Goal: Information Seeking & Learning: Check status

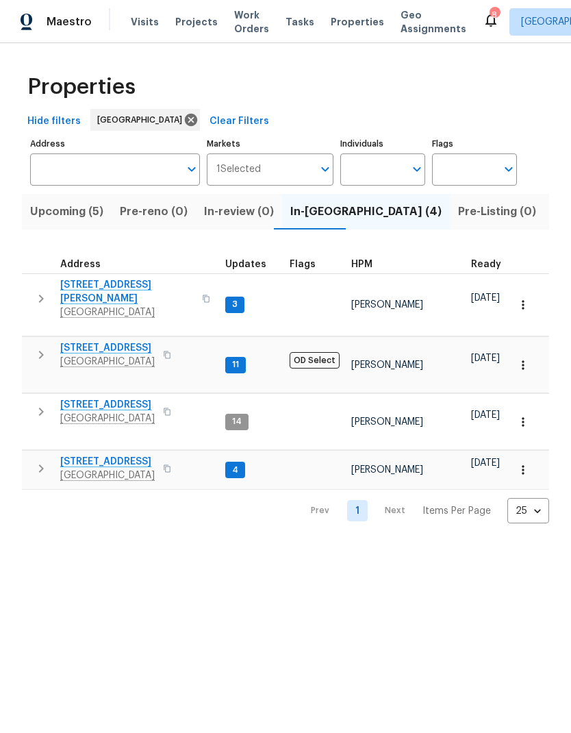
click at [82, 341] on span "[STREET_ADDRESS]" at bounding box center [107, 348] width 95 height 14
click at [83, 455] on span "[STREET_ADDRESS]" at bounding box center [107, 462] width 95 height 14
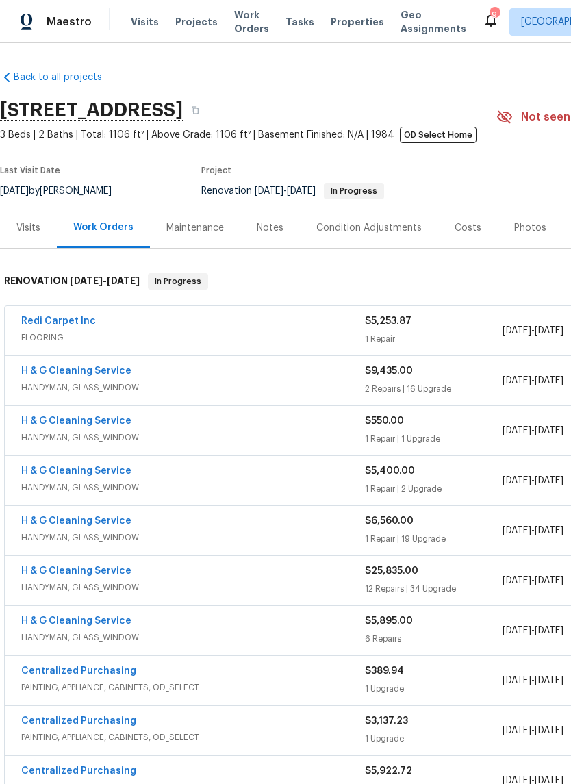
click at [47, 573] on link "H & G Cleaning Service" at bounding box center [76, 571] width 110 height 10
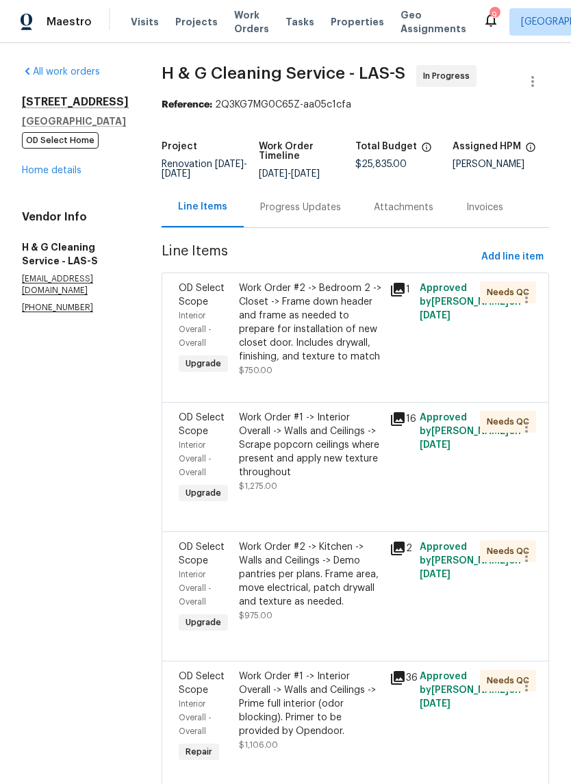
click at [318, 214] on div "Progress Updates" at bounding box center [300, 208] width 81 height 14
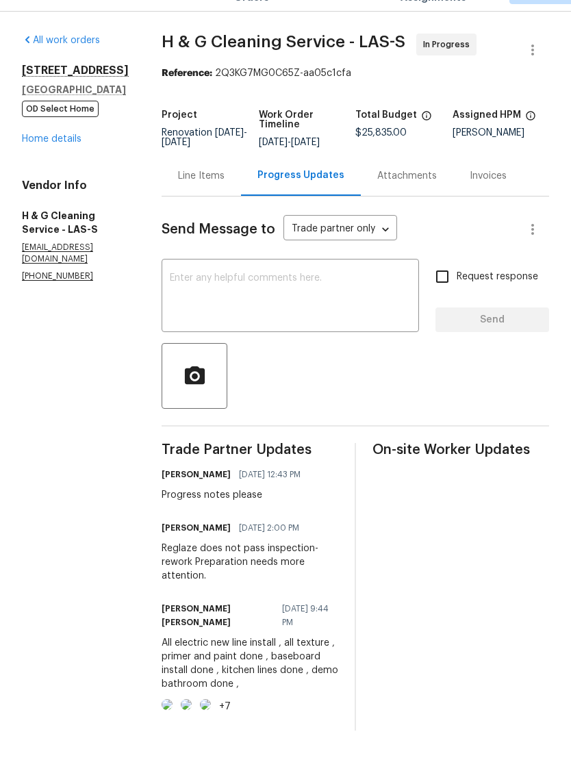
scroll to position [34, 0]
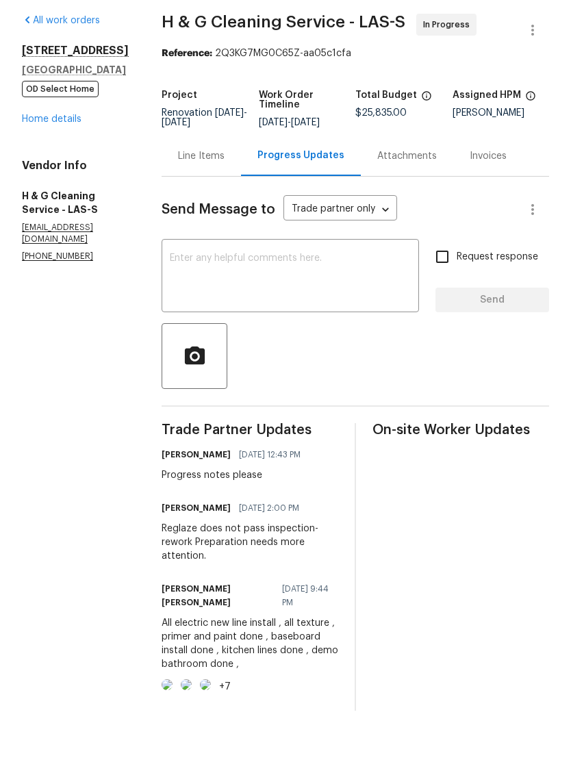
click at [49, 166] on link "Home details" at bounding box center [52, 171] width 60 height 10
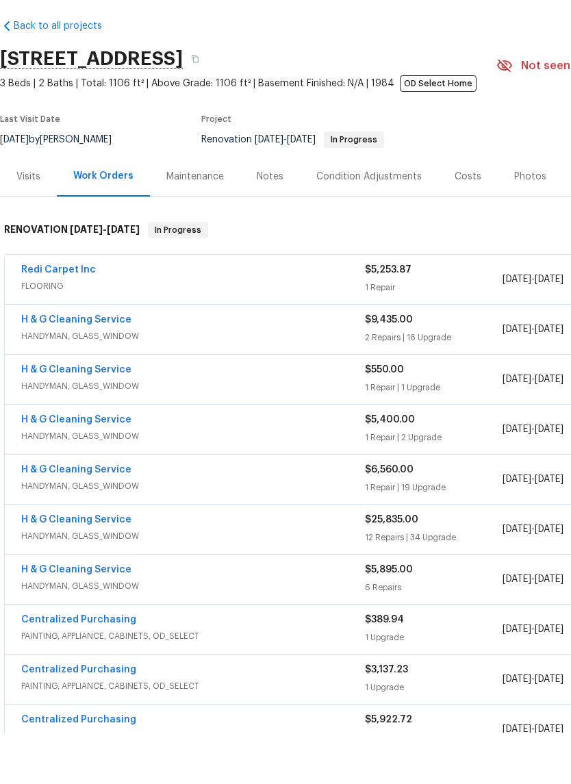
click at [265, 221] on div "Notes" at bounding box center [270, 228] width 27 height 14
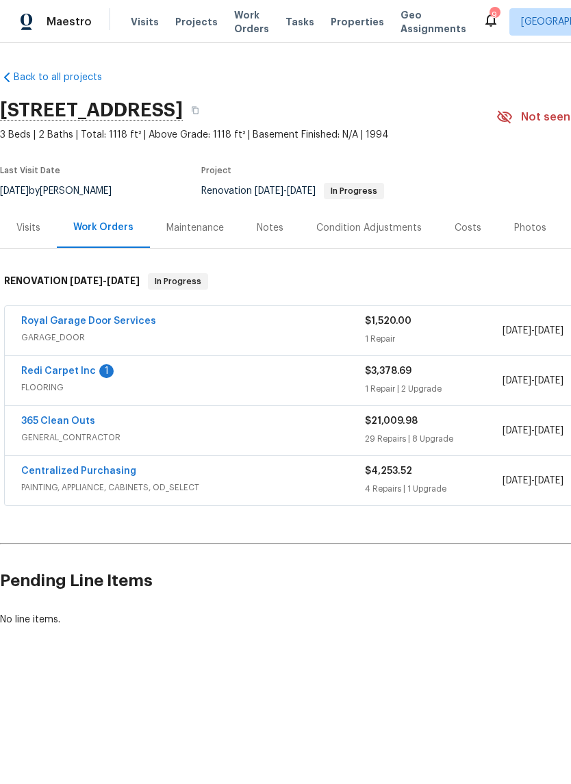
click at [46, 419] on link "365 Clean Outs" at bounding box center [58, 421] width 74 height 10
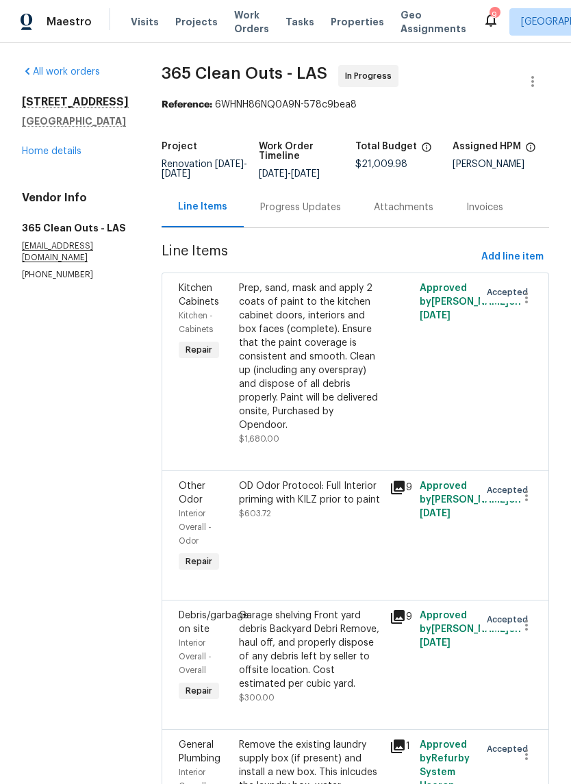
click at [298, 227] on div "Progress Updates" at bounding box center [301, 207] width 114 height 40
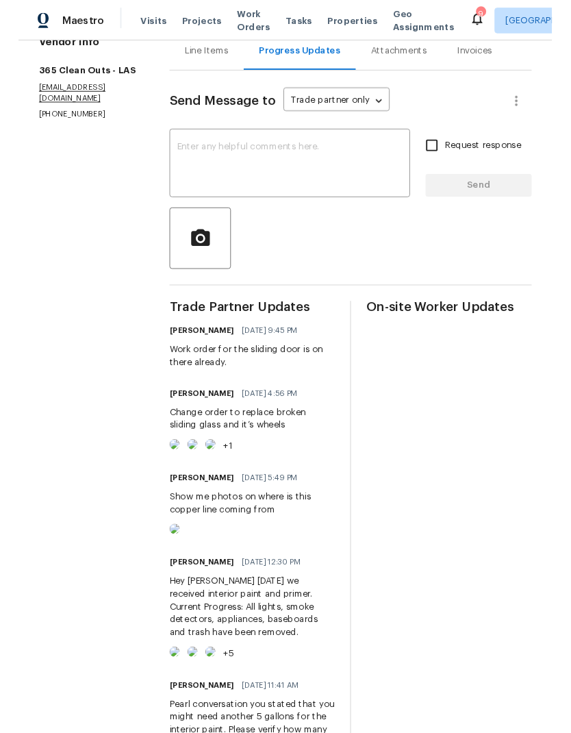
scroll to position [66, 0]
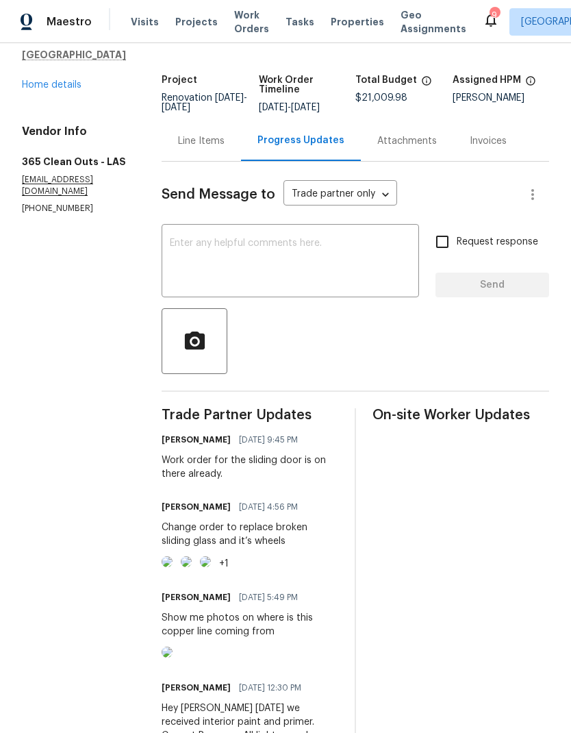
click at [344, 23] on span "Properties" at bounding box center [357, 22] width 53 height 14
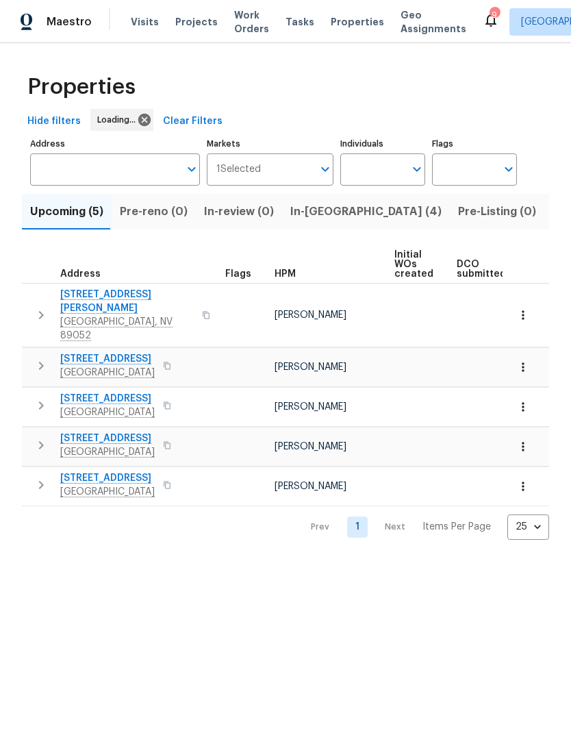
click at [553, 213] on span "Listed (28)" at bounding box center [582, 211] width 59 height 19
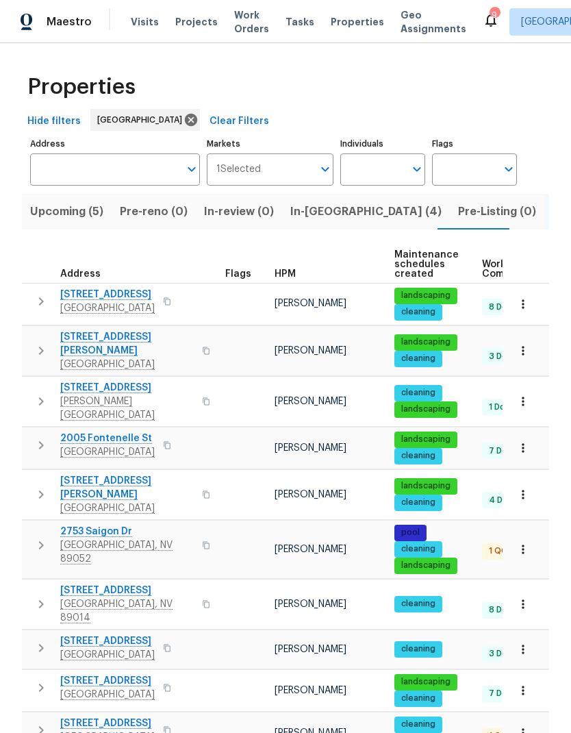
click at [285, 270] on span "HPM" at bounding box center [285, 274] width 21 height 10
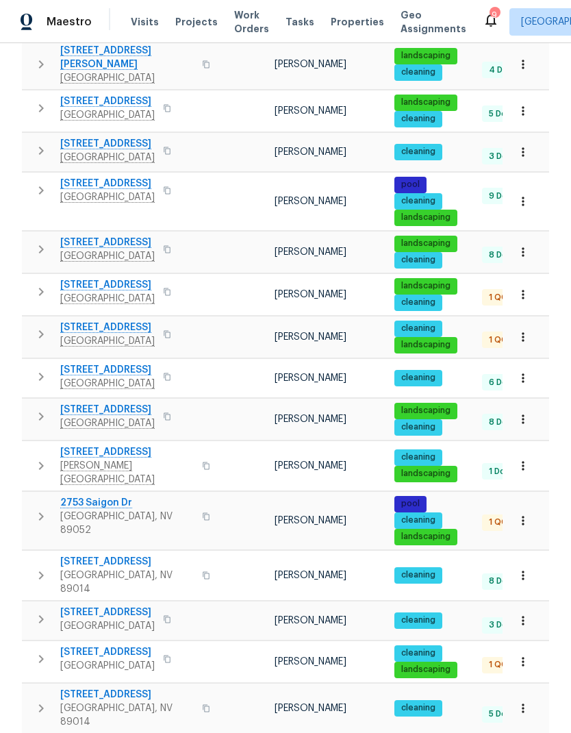
scroll to position [294, 0]
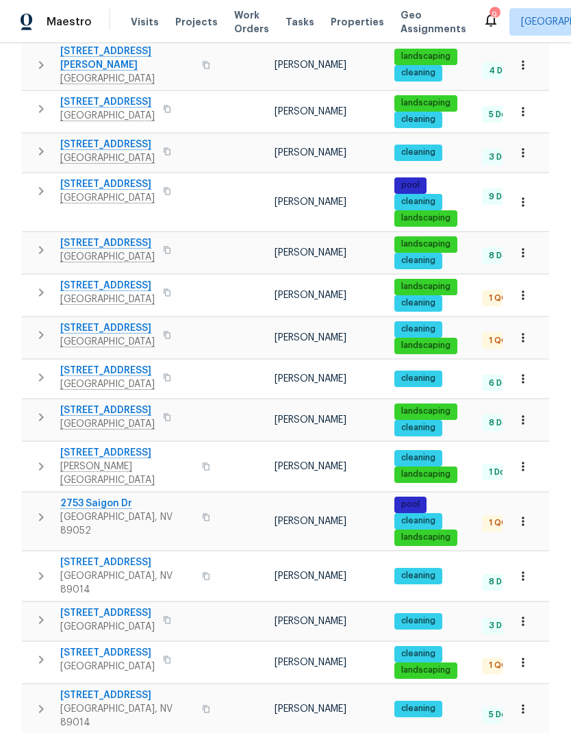
click at [78, 321] on span "3107 Atwater Dr" at bounding box center [107, 328] width 95 height 14
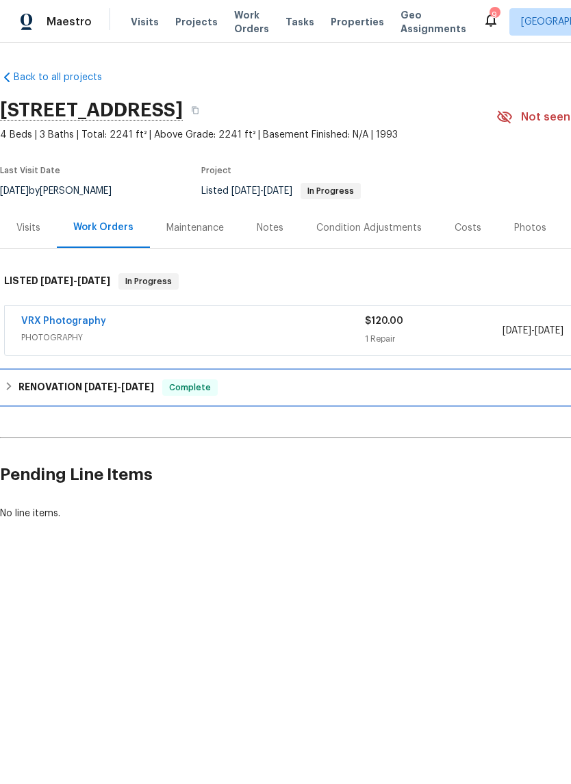
click at [17, 389] on div "RENOVATION 9/10/25 - 9/19/25 Complete" at bounding box center [387, 387] width 766 height 16
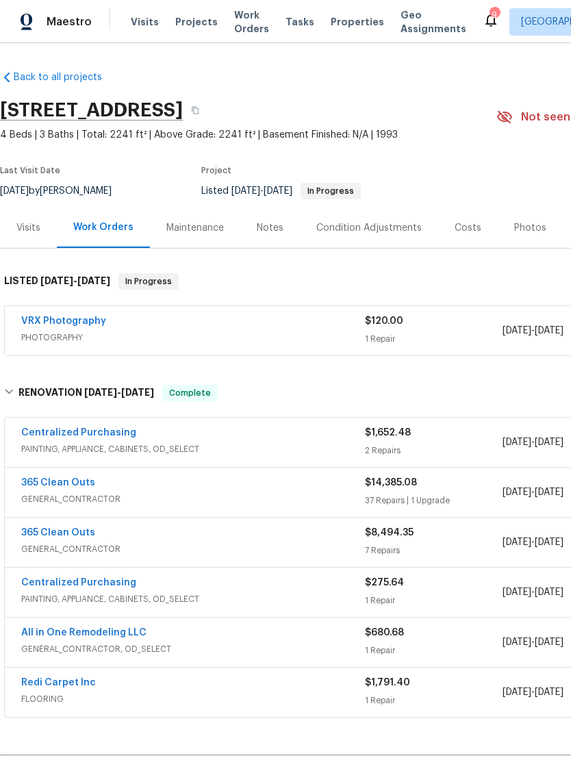
click at [40, 482] on link "365 Clean Outs" at bounding box center [58, 483] width 74 height 10
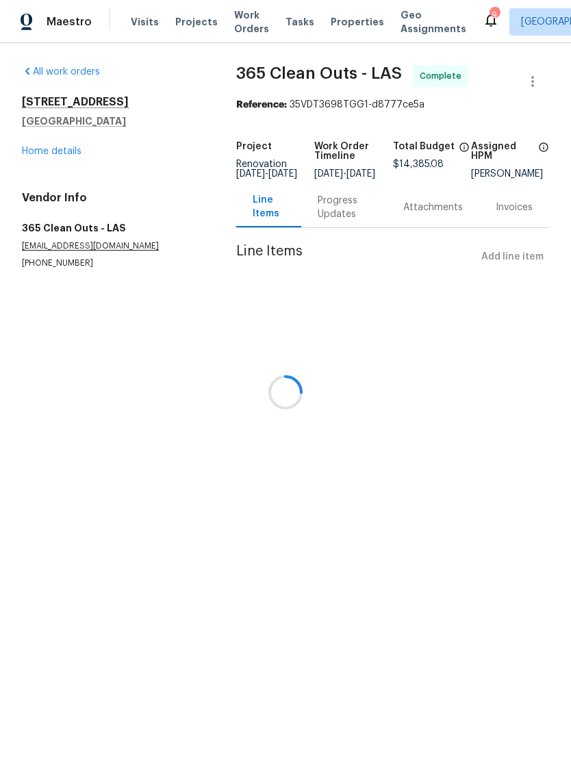
click at [387, 223] on div "Attachments" at bounding box center [433, 207] width 92 height 40
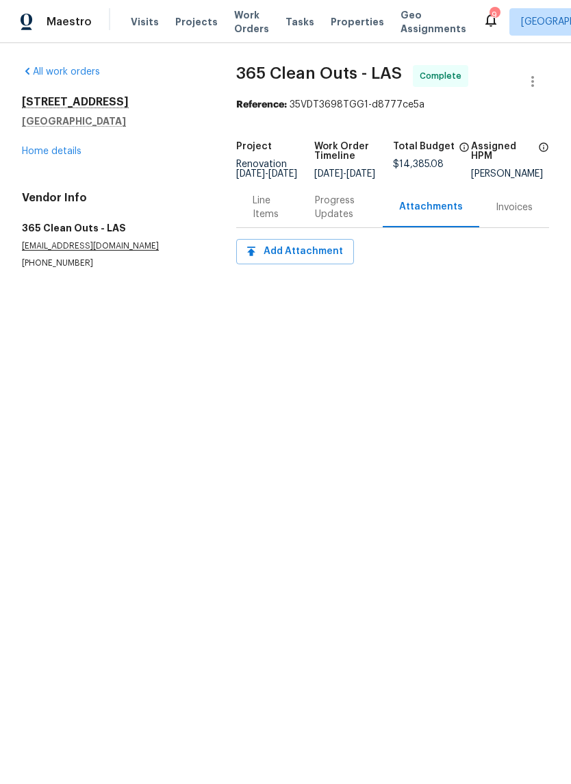
click at [344, 221] on div "Progress Updates" at bounding box center [340, 207] width 51 height 27
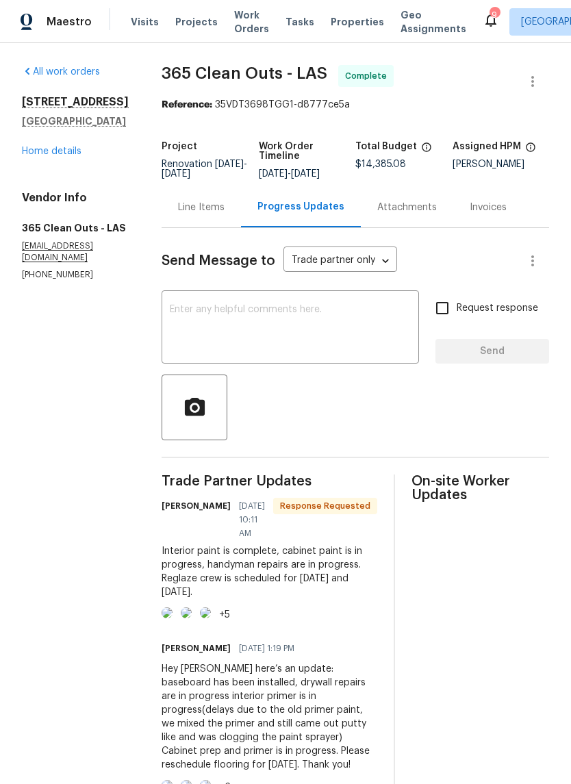
click at [32, 156] on link "Home details" at bounding box center [52, 152] width 60 height 10
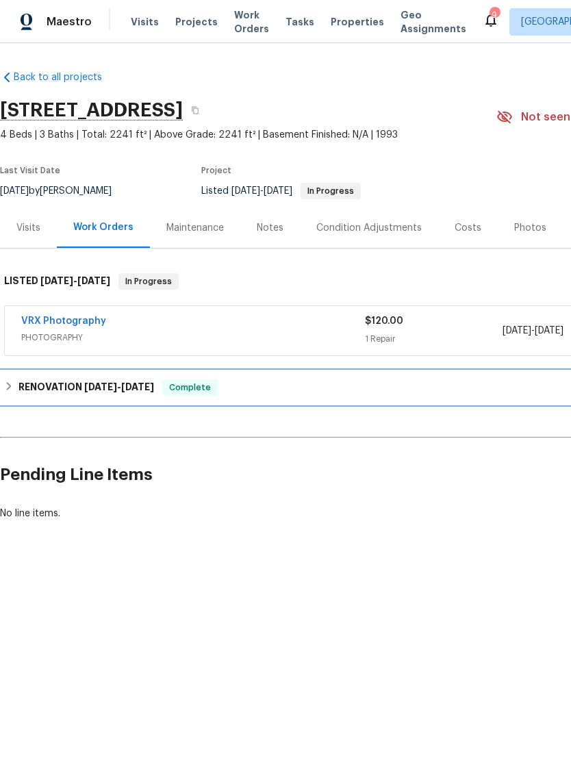
click at [21, 389] on h6 "RENOVATION 9/10/25 - 9/19/25" at bounding box center [86, 387] width 136 height 16
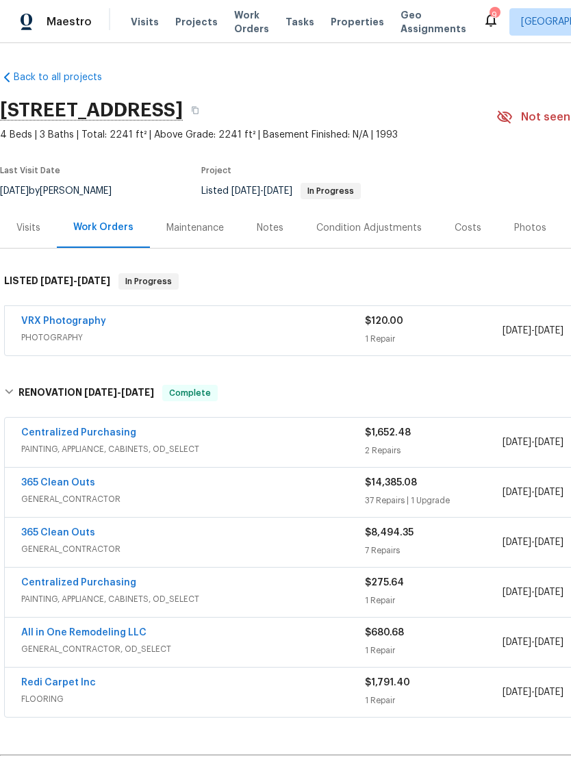
click at [35, 486] on link "365 Clean Outs" at bounding box center [58, 483] width 74 height 10
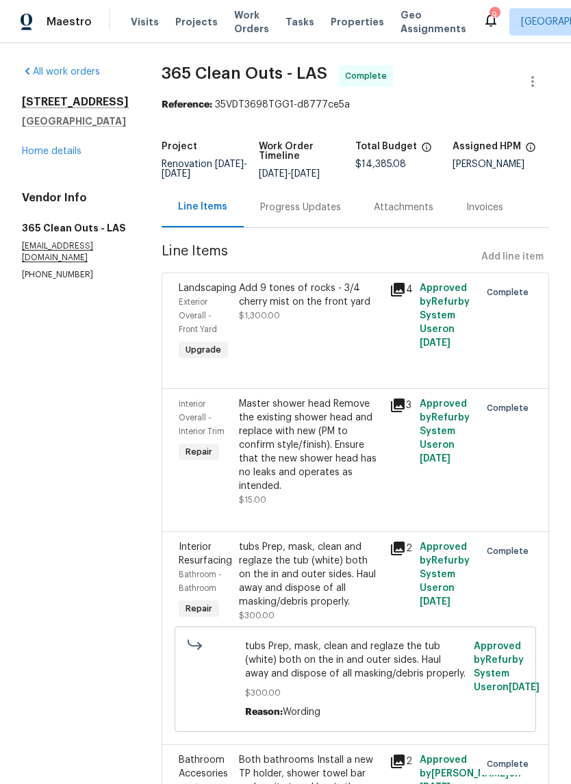
click at [301, 208] on div "Progress Updates" at bounding box center [300, 208] width 81 height 14
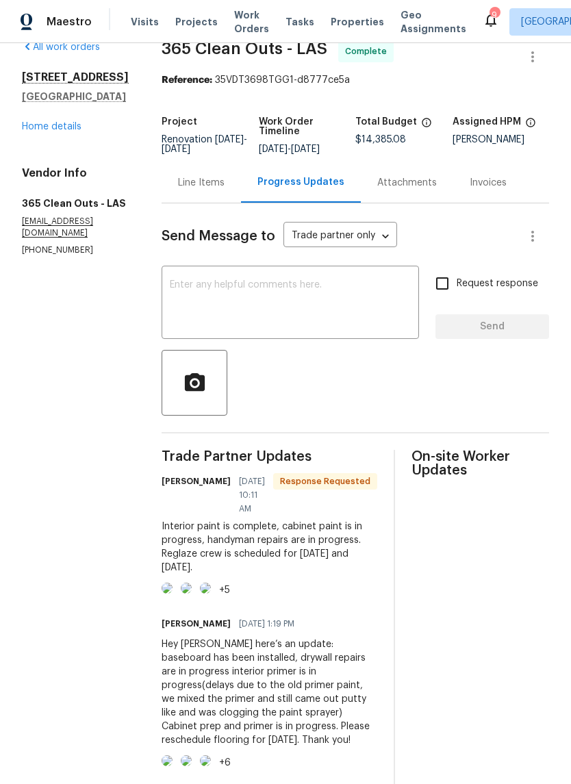
scroll to position [26, 0]
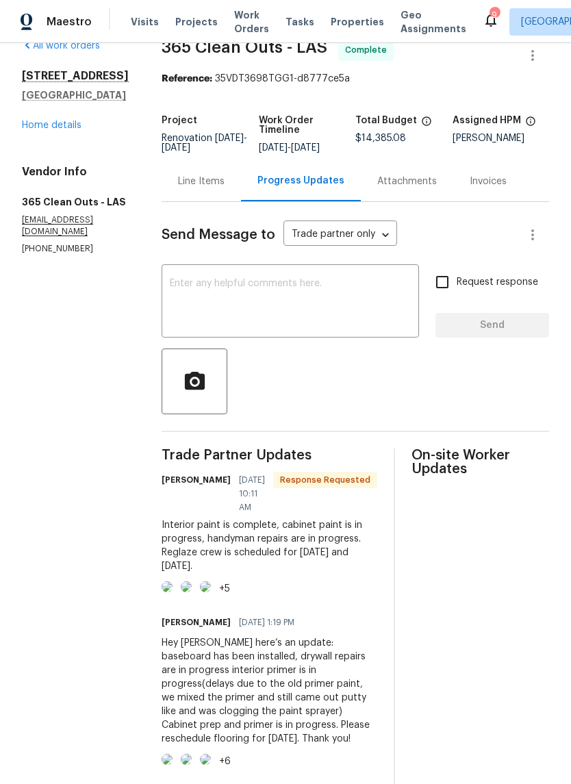
click at [36, 130] on link "Home details" at bounding box center [52, 126] width 60 height 10
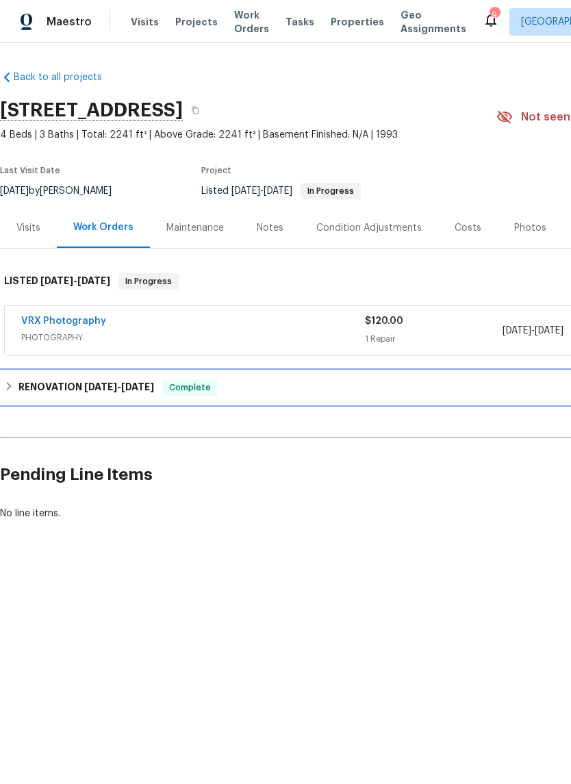
click at [18, 397] on div "RENOVATION 9/10/25 - 9/19/25 Complete" at bounding box center [387, 387] width 774 height 33
click at [18, 396] on h6 "RENOVATION 9/10/25 - 9/19/25" at bounding box center [86, 387] width 136 height 16
click at [18, 379] on h6 "RENOVATION 9/10/25 - 9/19/25" at bounding box center [86, 387] width 136 height 16
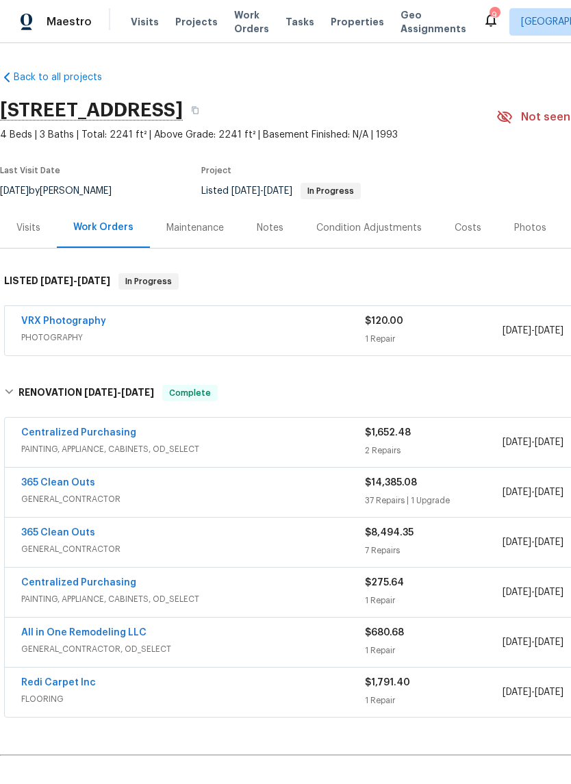
click at [37, 534] on link "365 Clean Outs" at bounding box center [58, 533] width 74 height 10
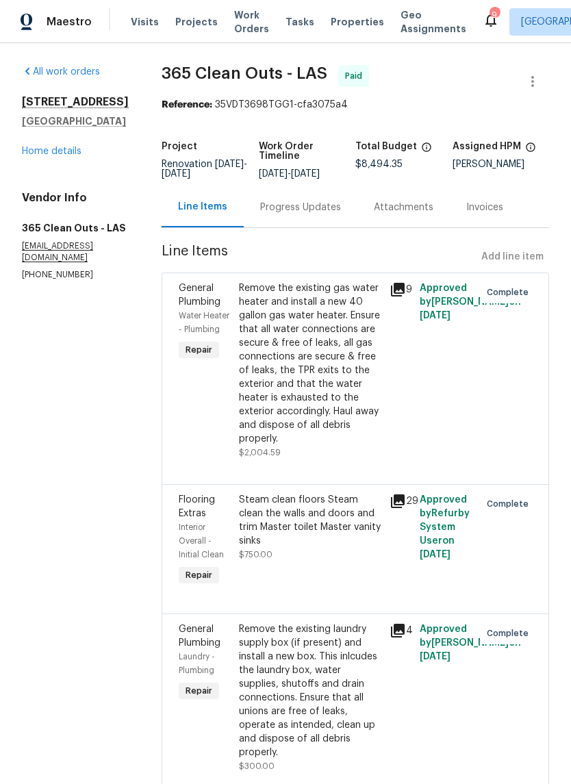
click at [306, 217] on div "Progress Updates" at bounding box center [301, 207] width 114 height 40
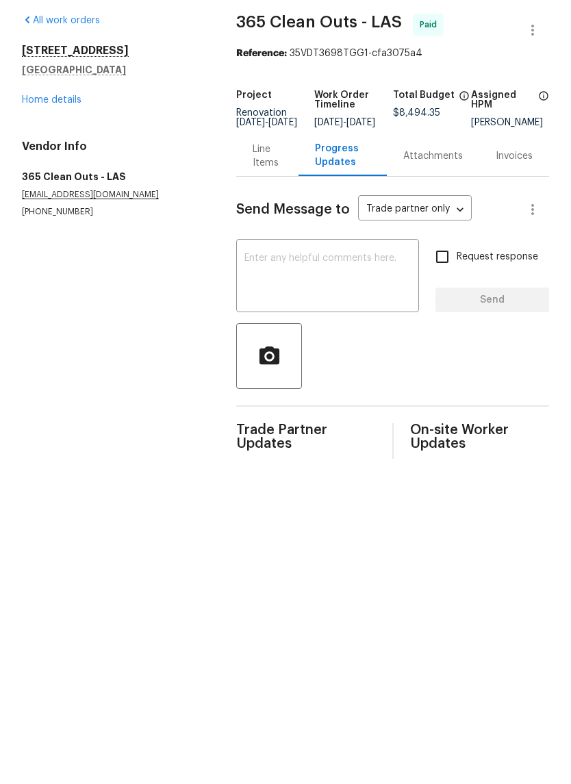
click at [40, 147] on link "Home details" at bounding box center [52, 152] width 60 height 10
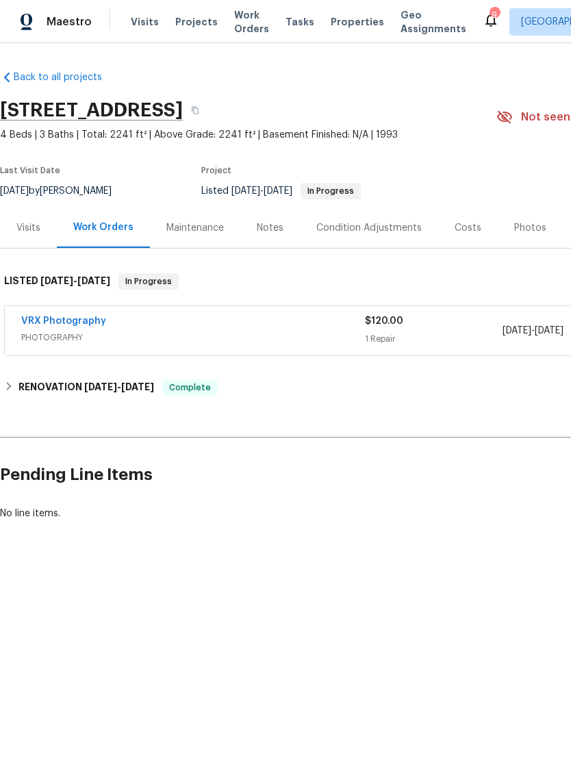
click at [239, 25] on span "Work Orders" at bounding box center [251, 21] width 35 height 27
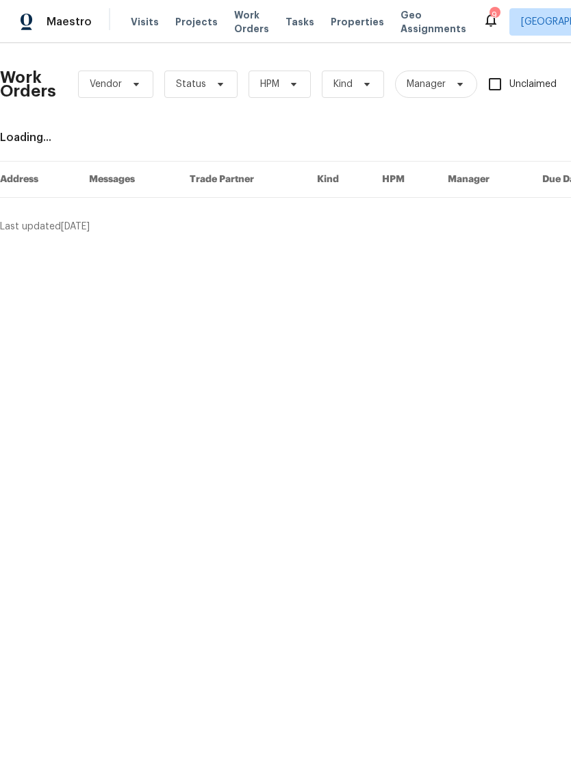
click at [347, 27] on span "Properties" at bounding box center [357, 22] width 53 height 14
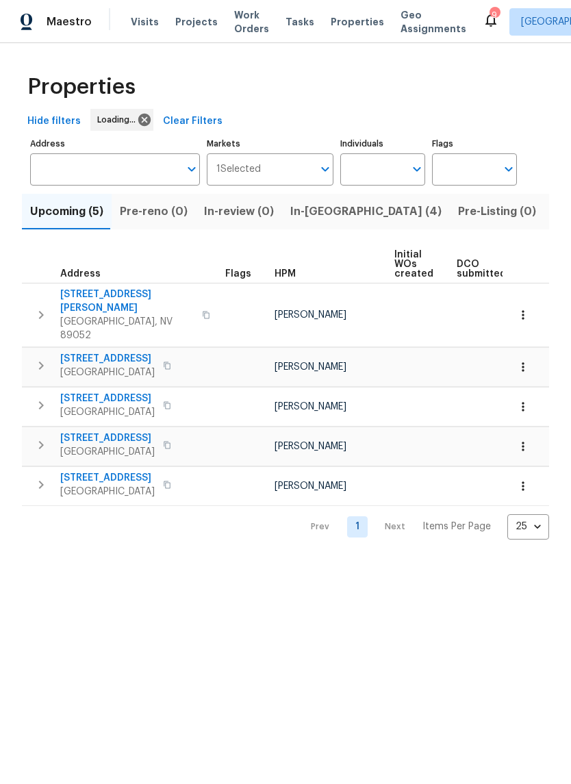
click at [314, 218] on span "In-reno (4)" at bounding box center [365, 211] width 151 height 19
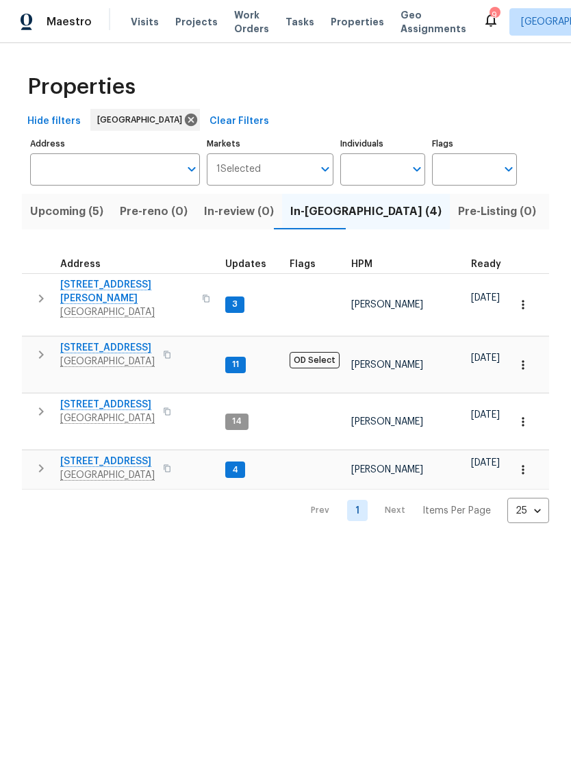
click at [84, 398] on span "[STREET_ADDRESS]" at bounding box center [107, 405] width 95 height 14
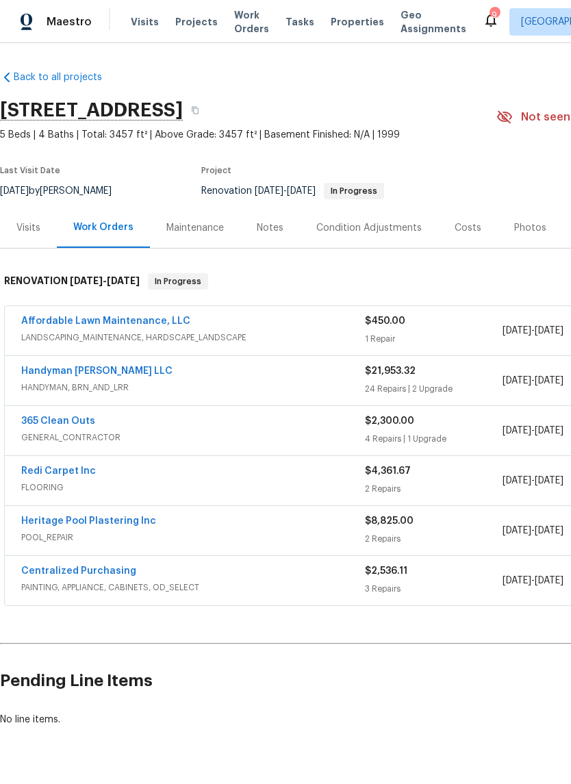
click at [40, 323] on link "Affordable Lawn Maintenance, LLC" at bounding box center [105, 321] width 169 height 10
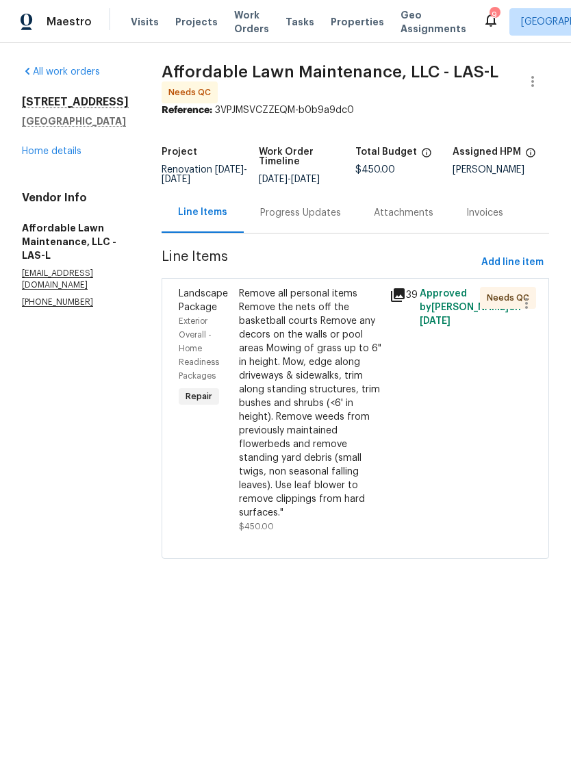
click at [278, 405] on div "Remove all personal items Remove the nets off the basketball courts Remove any …" at bounding box center [310, 403] width 142 height 233
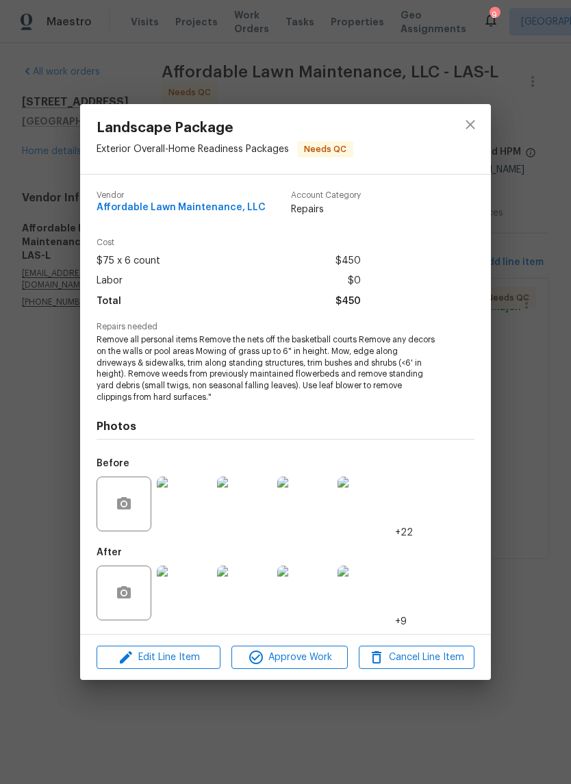
click at [182, 590] on img at bounding box center [184, 593] width 55 height 55
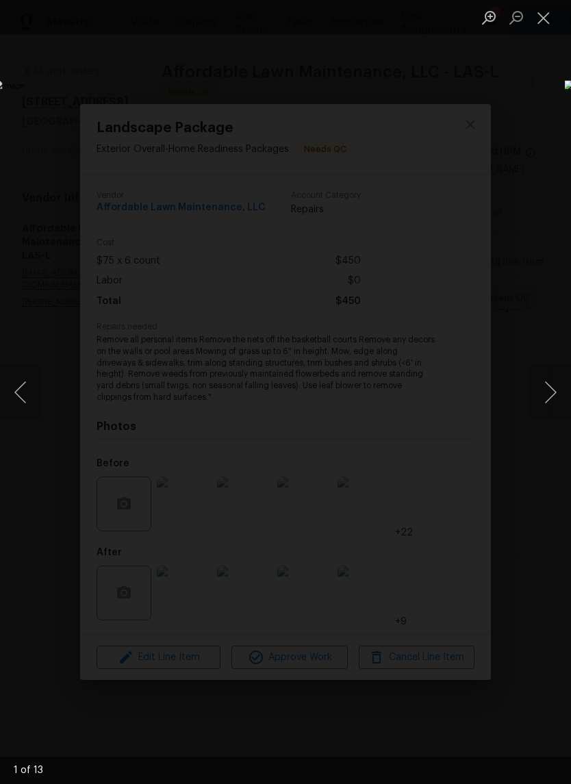
click at [551, 407] on button "Next image" at bounding box center [550, 392] width 41 height 55
click at [553, 404] on button "Next image" at bounding box center [550, 392] width 41 height 55
click at [39, 401] on button "Previous image" at bounding box center [20, 392] width 41 height 55
click at [553, 405] on button "Next image" at bounding box center [550, 392] width 41 height 55
click at [547, 406] on button "Next image" at bounding box center [550, 392] width 41 height 55
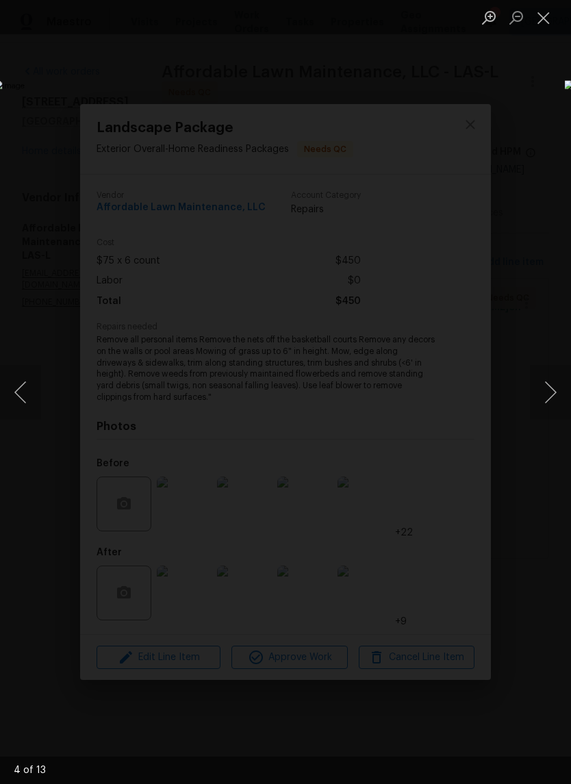
click at [551, 402] on button "Next image" at bounding box center [550, 392] width 41 height 55
click at [553, 401] on button "Next image" at bounding box center [550, 392] width 41 height 55
click at [553, 402] on button "Next image" at bounding box center [550, 392] width 41 height 55
click at [553, 401] on button "Next image" at bounding box center [550, 392] width 41 height 55
click at [553, 400] on button "Next image" at bounding box center [550, 392] width 41 height 55
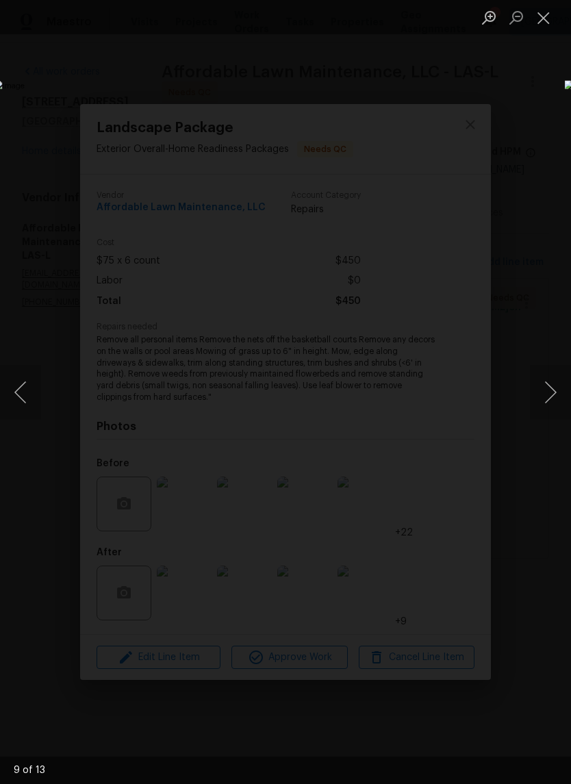
click at [552, 401] on button "Next image" at bounding box center [550, 392] width 41 height 55
click at [551, 401] on button "Next image" at bounding box center [550, 392] width 41 height 55
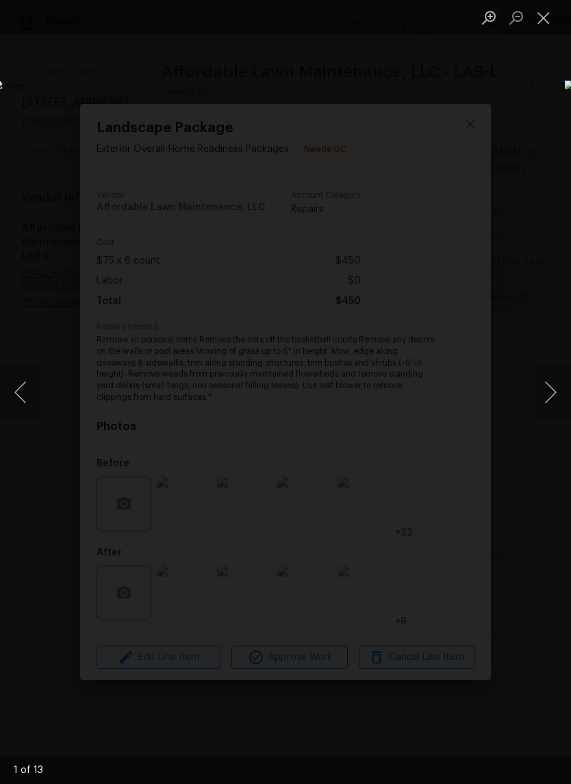
click at [551, 401] on button "Next image" at bounding box center [550, 392] width 41 height 55
click at [551, 402] on button "Next image" at bounding box center [550, 392] width 41 height 55
click at [553, 399] on button "Next image" at bounding box center [550, 392] width 41 height 55
click at [551, 401] on button "Next image" at bounding box center [550, 392] width 41 height 55
click at [552, 401] on button "Next image" at bounding box center [550, 392] width 41 height 55
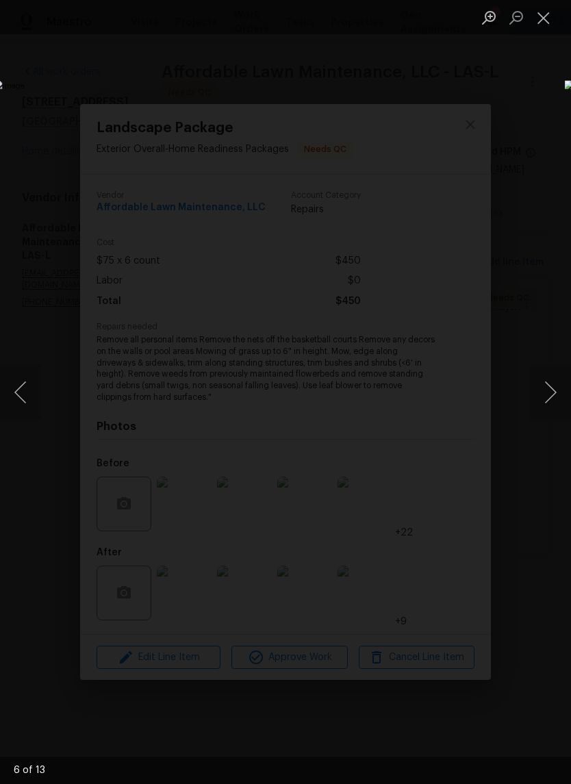
click at [552, 401] on button "Next image" at bounding box center [550, 392] width 41 height 55
click at [551, 401] on button "Next image" at bounding box center [550, 392] width 41 height 55
click at [552, 401] on button "Next image" at bounding box center [550, 392] width 41 height 55
click at [545, 405] on button "Next image" at bounding box center [550, 392] width 41 height 55
click at [550, 403] on button "Next image" at bounding box center [550, 392] width 41 height 55
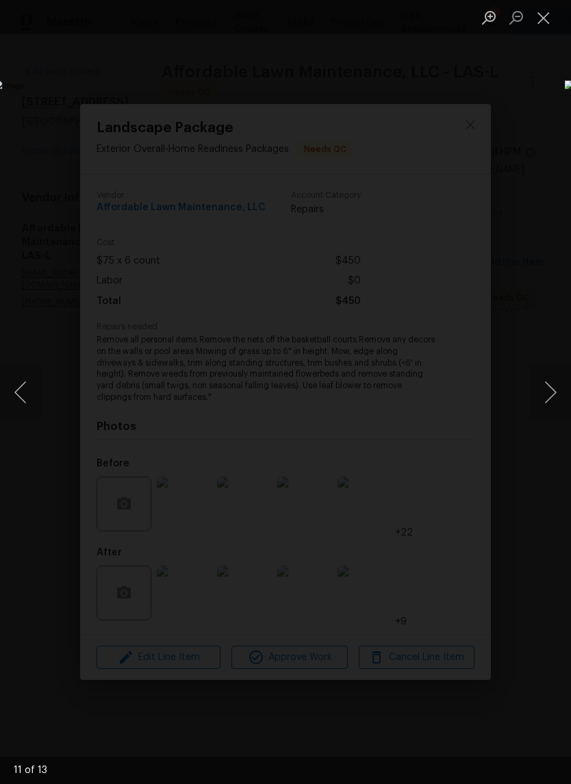
click at [551, 403] on button "Next image" at bounding box center [550, 392] width 41 height 55
click at [550, 403] on button "Next image" at bounding box center [550, 392] width 41 height 55
click at [551, 403] on button "Next image" at bounding box center [550, 392] width 41 height 55
click at [549, 403] on button "Next image" at bounding box center [550, 392] width 41 height 55
click at [549, 405] on button "Next image" at bounding box center [550, 392] width 41 height 55
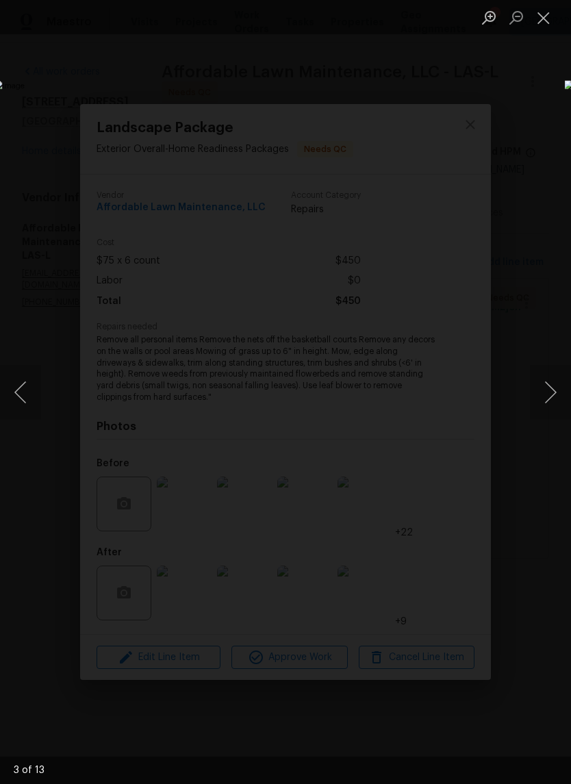
click at [16, 300] on img "Lightbox" at bounding box center [221, 391] width 454 height 623
click at [448, 80] on img "Lightbox" at bounding box center [221, 391] width 454 height 623
click at [541, 25] on button "Close lightbox" at bounding box center [543, 17] width 27 height 24
